Goal: Transaction & Acquisition: Obtain resource

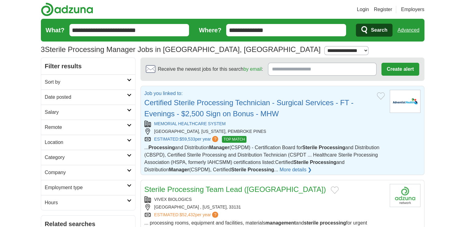
click at [253, 106] on link "Certified Sterile Processing Technician - Surgical Services - FT - Evenings - $…" at bounding box center [248, 107] width 209 height 19
click at [201, 106] on h2 "Job you linked to: Certified Sterile Processing Technician - Surgical Services …" at bounding box center [257, 105] width 227 height 30
click at [367, 10] on link "Login" at bounding box center [363, 9] width 12 height 7
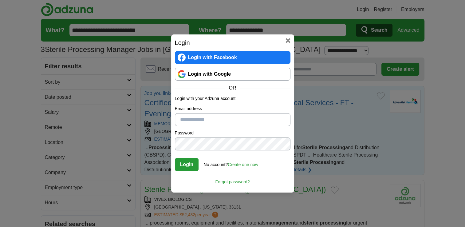
click at [200, 121] on input "Email address" at bounding box center [233, 119] width 116 height 13
type input "**********"
click at [178, 161] on button "Login" at bounding box center [187, 164] width 24 height 13
click at [256, 75] on link "Login with Google" at bounding box center [233, 74] width 116 height 13
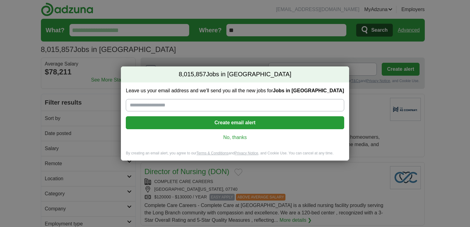
click at [223, 136] on link "No, thanks" at bounding box center [235, 137] width 208 height 7
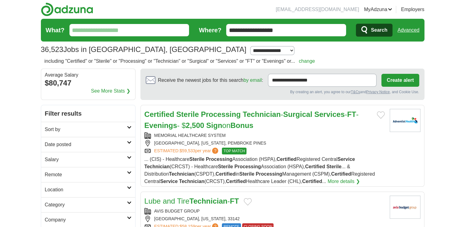
click at [237, 116] on strong "Processing" at bounding box center [221, 114] width 40 height 8
